Goal: Navigation & Orientation: Find specific page/section

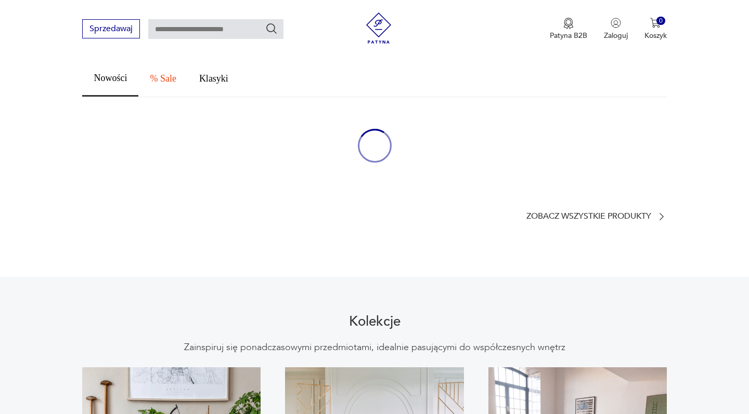
scroll to position [590, 0]
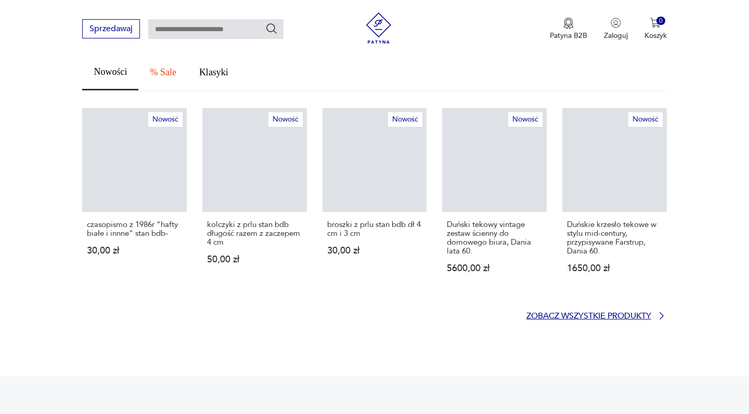
click at [555, 313] on p "Zobacz wszystkie produkty" at bounding box center [588, 316] width 125 height 7
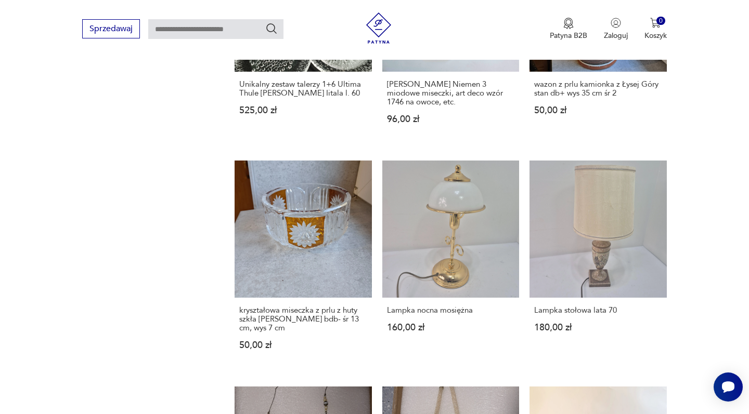
scroll to position [851, 0]
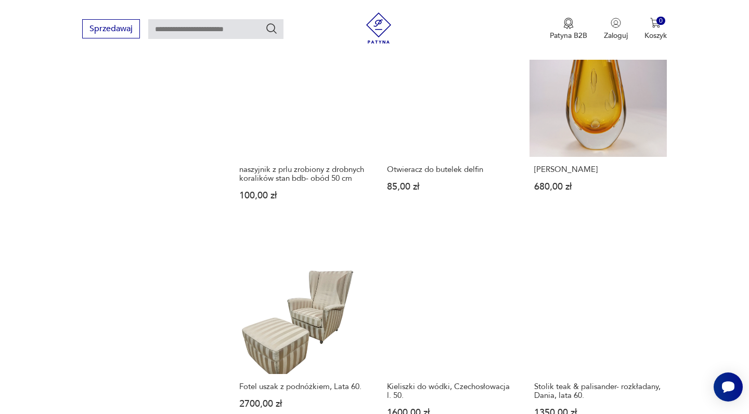
scroll to position [843, 0]
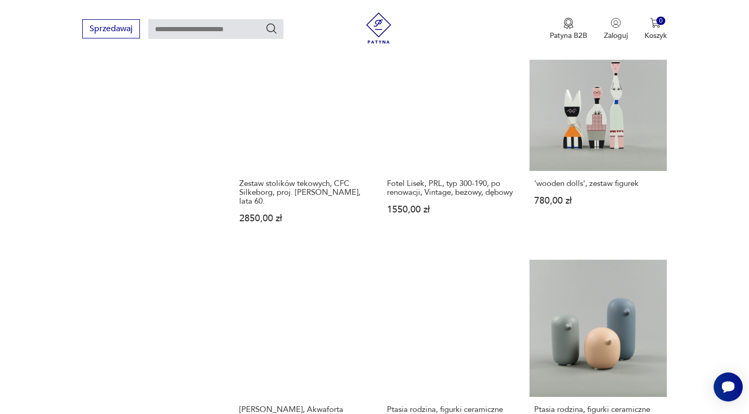
scroll to position [756, 0]
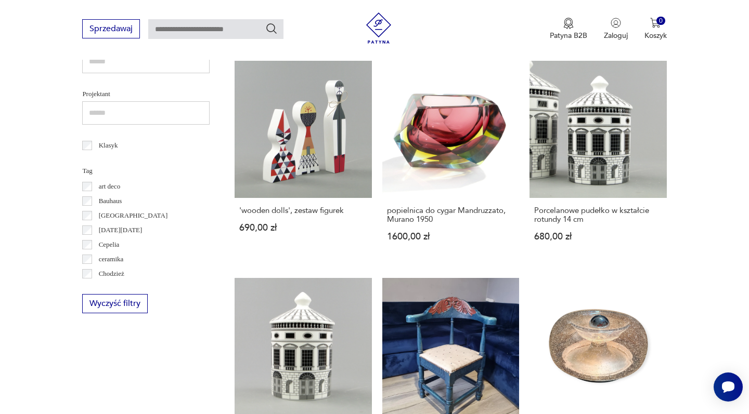
scroll to position [763, 0]
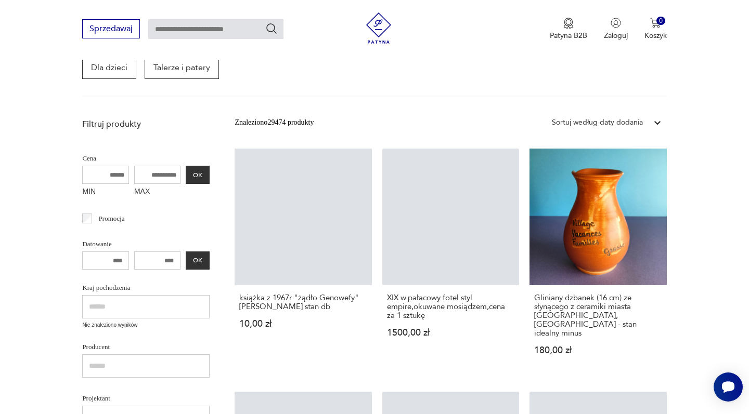
scroll to position [209, 0]
